Goal: Information Seeking & Learning: Learn about a topic

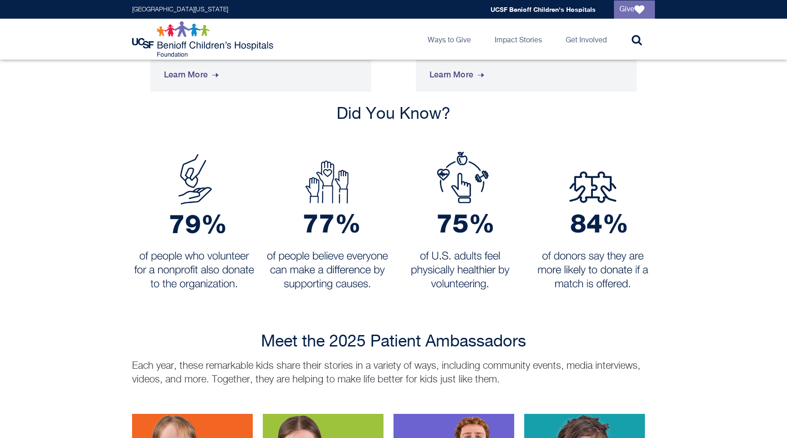
scroll to position [633, 0]
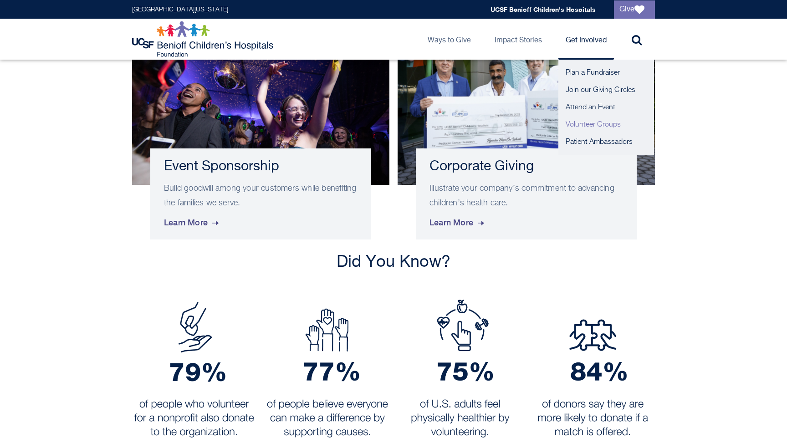
click at [583, 128] on link "Volunteer Groups" at bounding box center [607, 124] width 96 height 17
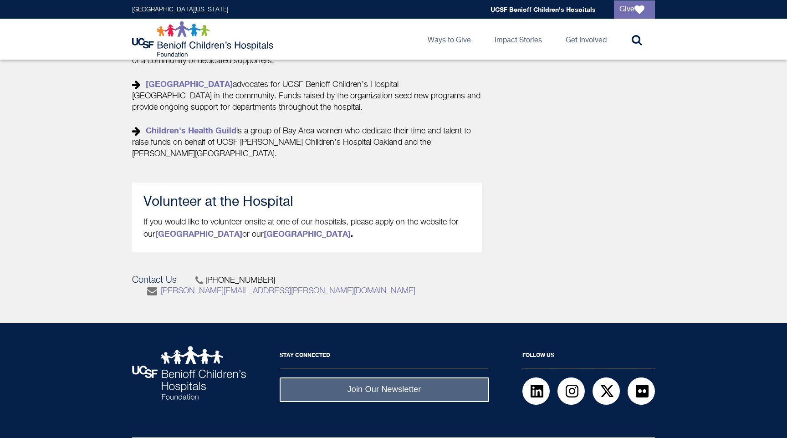
scroll to position [439, 0]
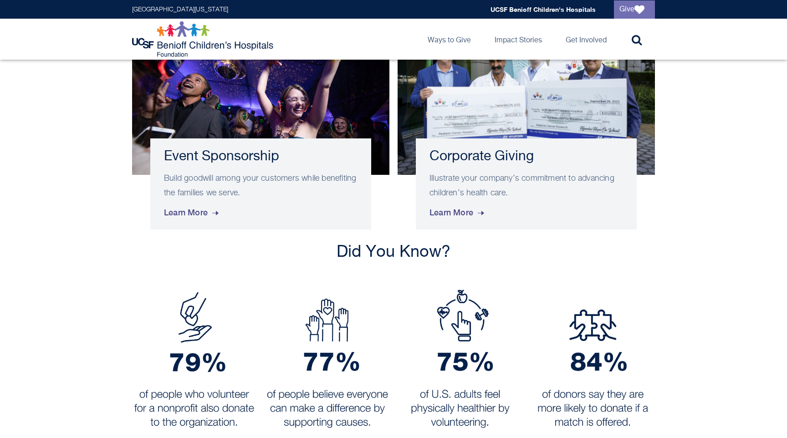
scroll to position [643, 0]
